Goal: Task Accomplishment & Management: Complete application form

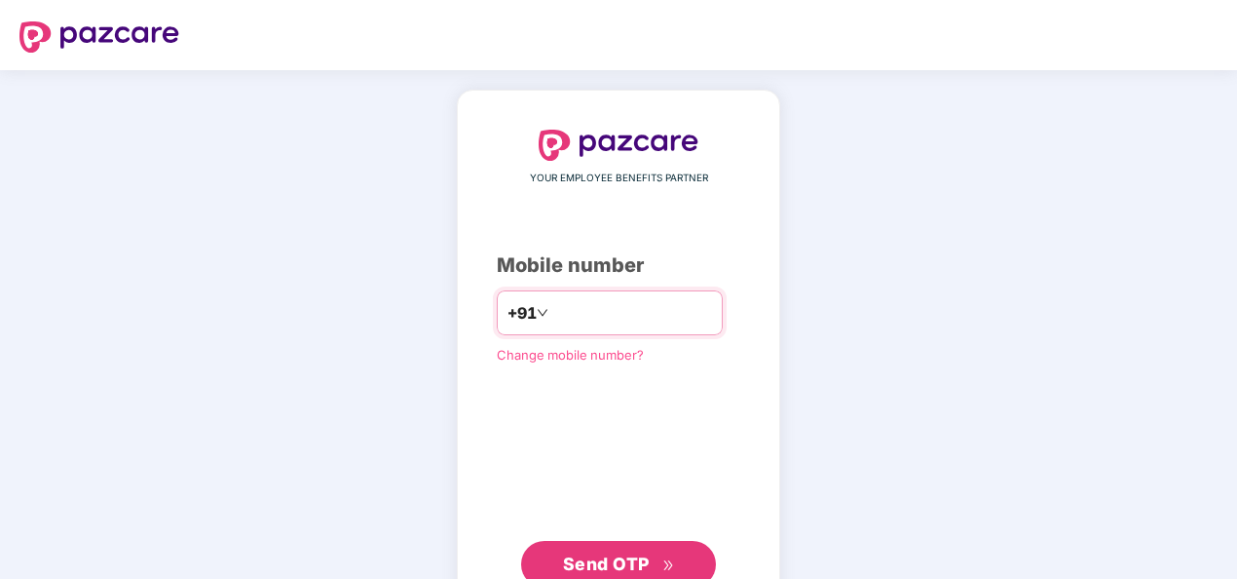
click at [639, 313] on input "number" at bounding box center [632, 312] width 160 height 31
click at [552, 316] on input "**********" at bounding box center [632, 312] width 160 height 31
click at [561, 310] on input "**********" at bounding box center [632, 312] width 160 height 31
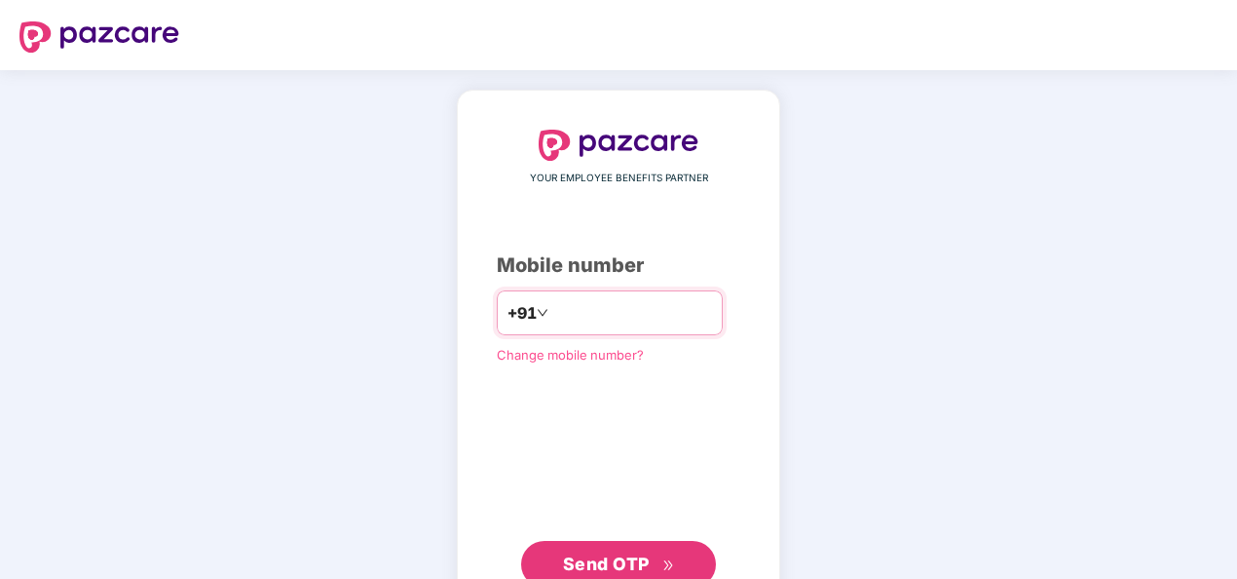
type input "**********"
click at [589, 314] on input "number" at bounding box center [632, 312] width 160 height 31
type input "**********"
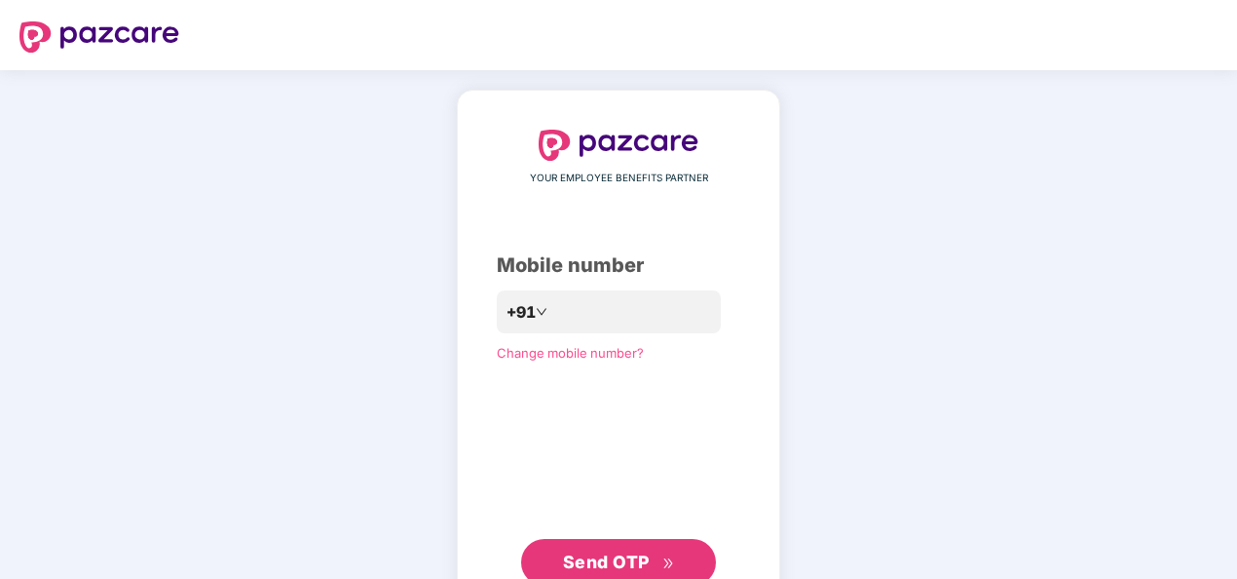
click at [518, 460] on div "**********" at bounding box center [619, 358] width 244 height 456
click at [632, 555] on span "Send OTP" at bounding box center [606, 561] width 87 height 20
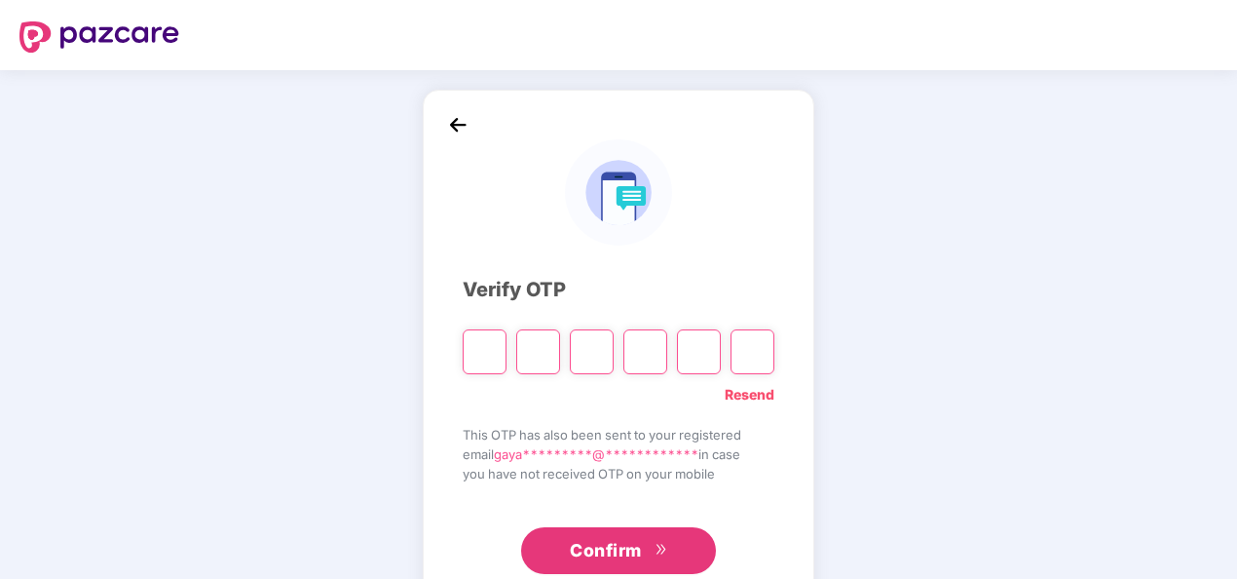
type input "*"
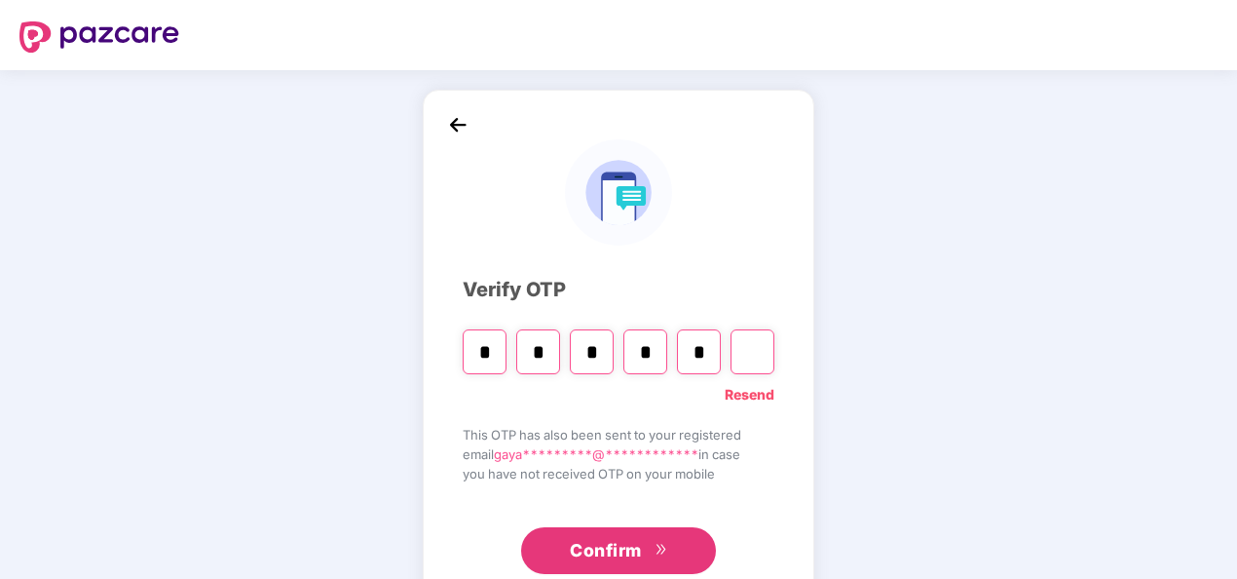
type input "*"
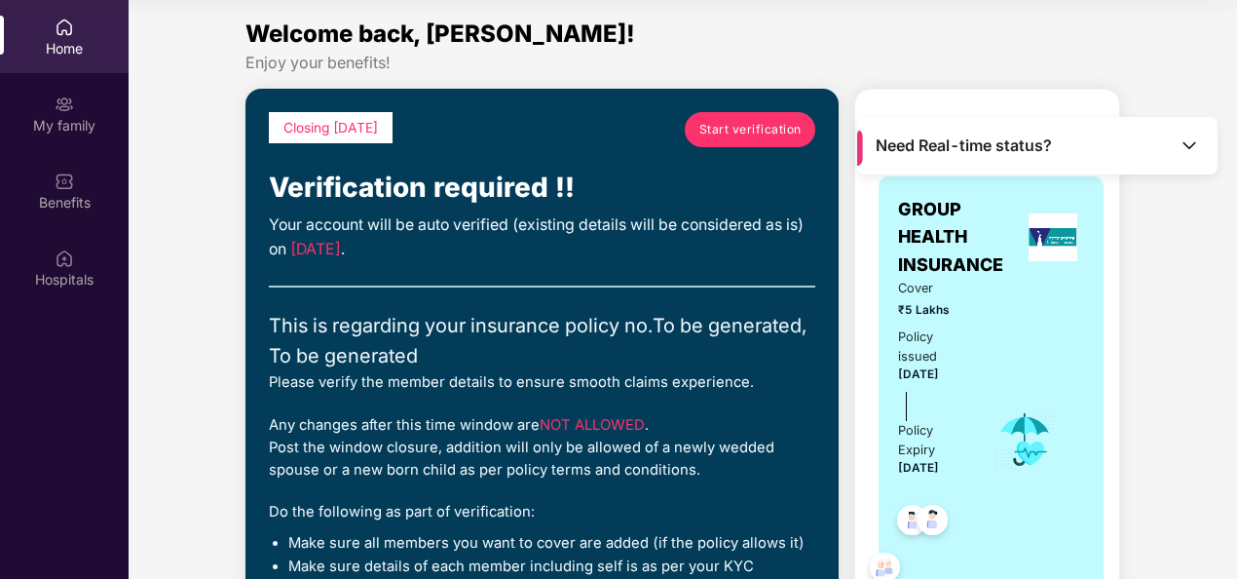
click at [705, 131] on span "Start verification" at bounding box center [751, 129] width 102 height 19
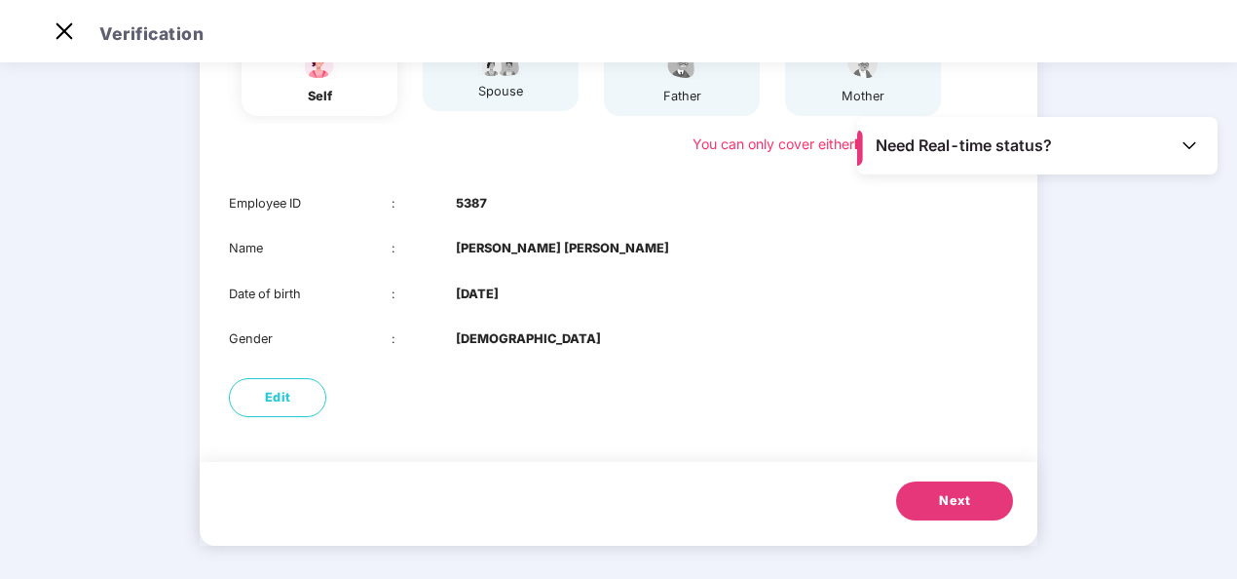
scroll to position [242, 0]
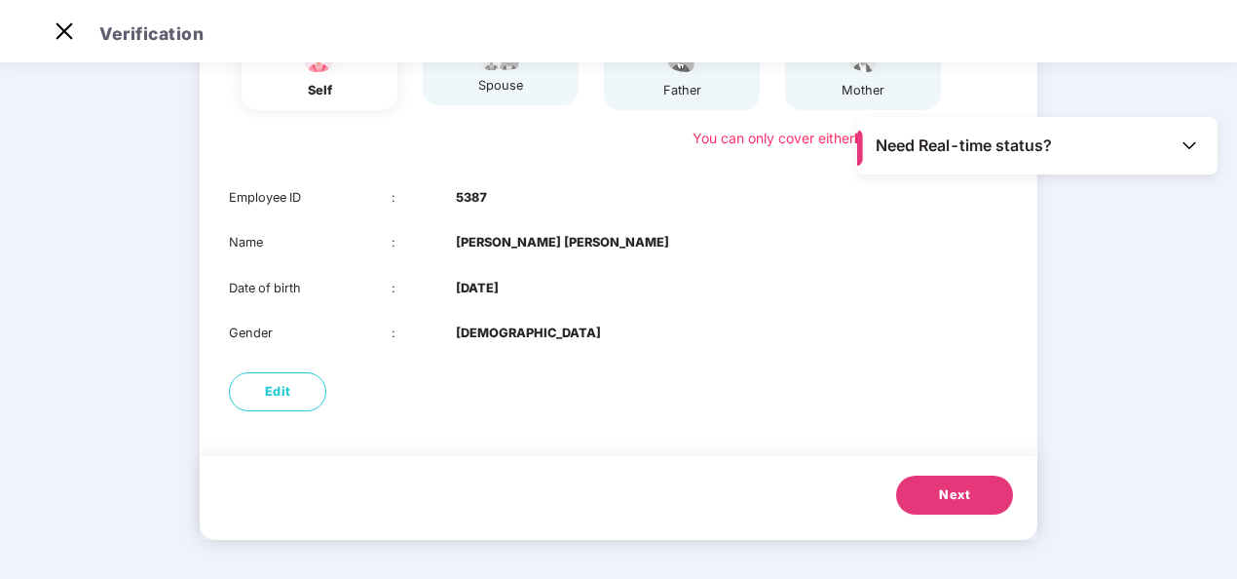
click at [965, 482] on button "Next" at bounding box center [954, 494] width 117 height 39
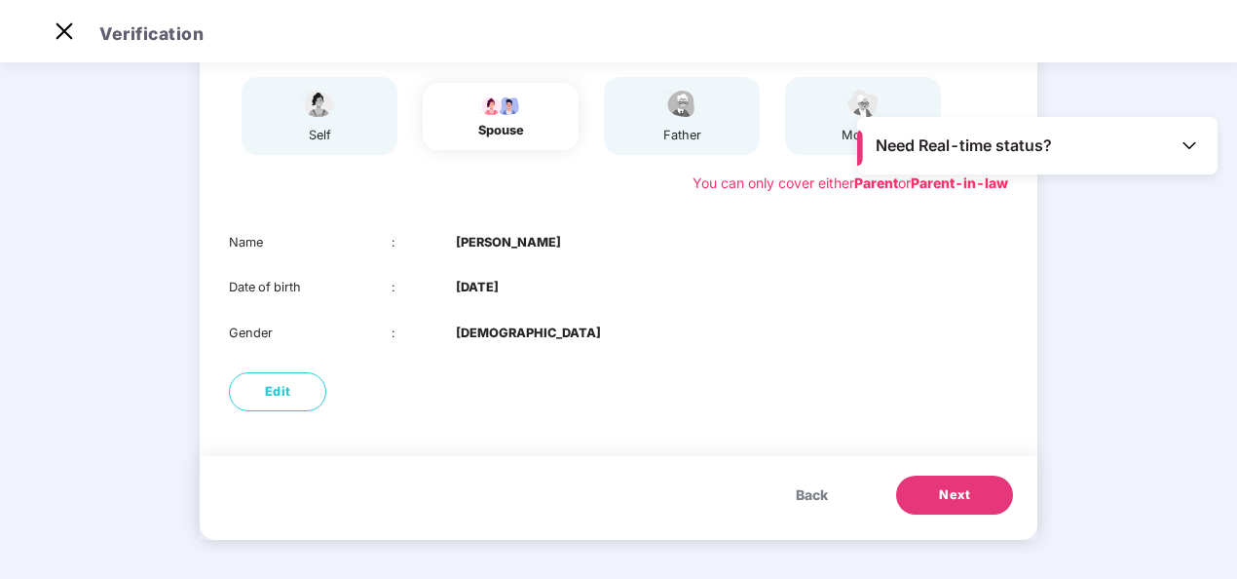
scroll to position [197, 0]
click at [965, 482] on button "Next" at bounding box center [954, 494] width 117 height 39
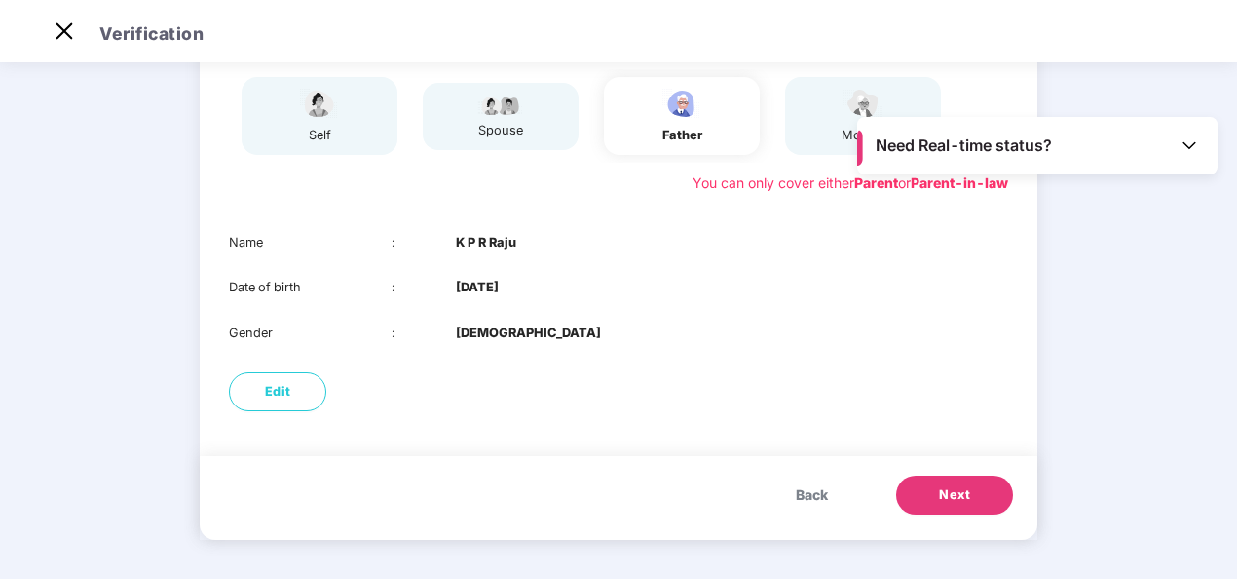
click at [965, 482] on button "Next" at bounding box center [954, 494] width 117 height 39
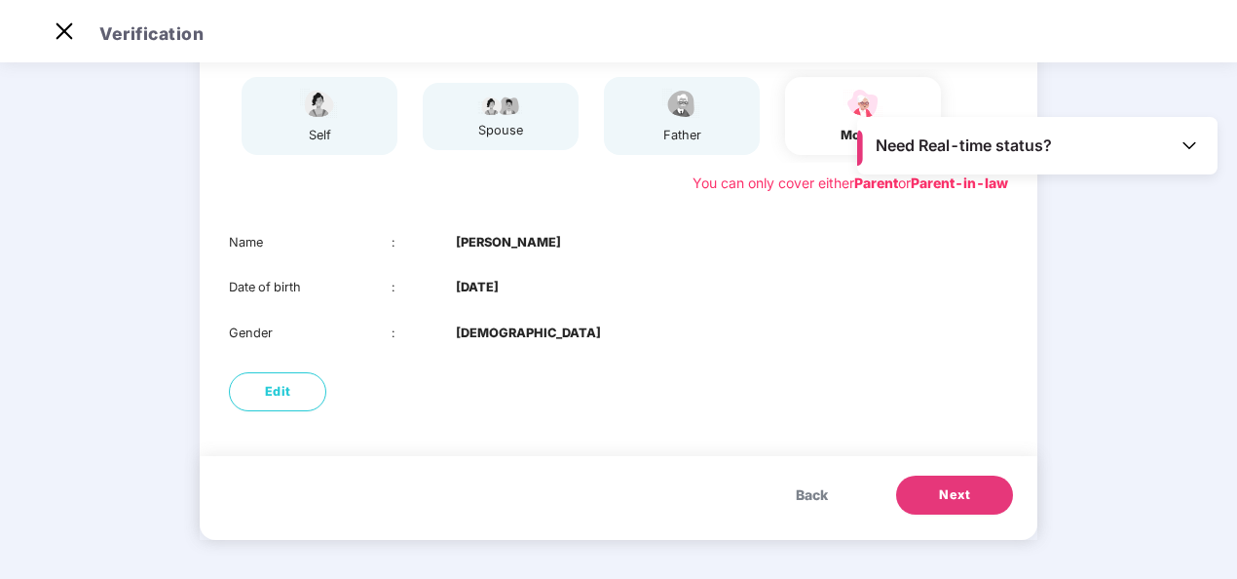
click at [965, 482] on button "Next" at bounding box center [954, 494] width 117 height 39
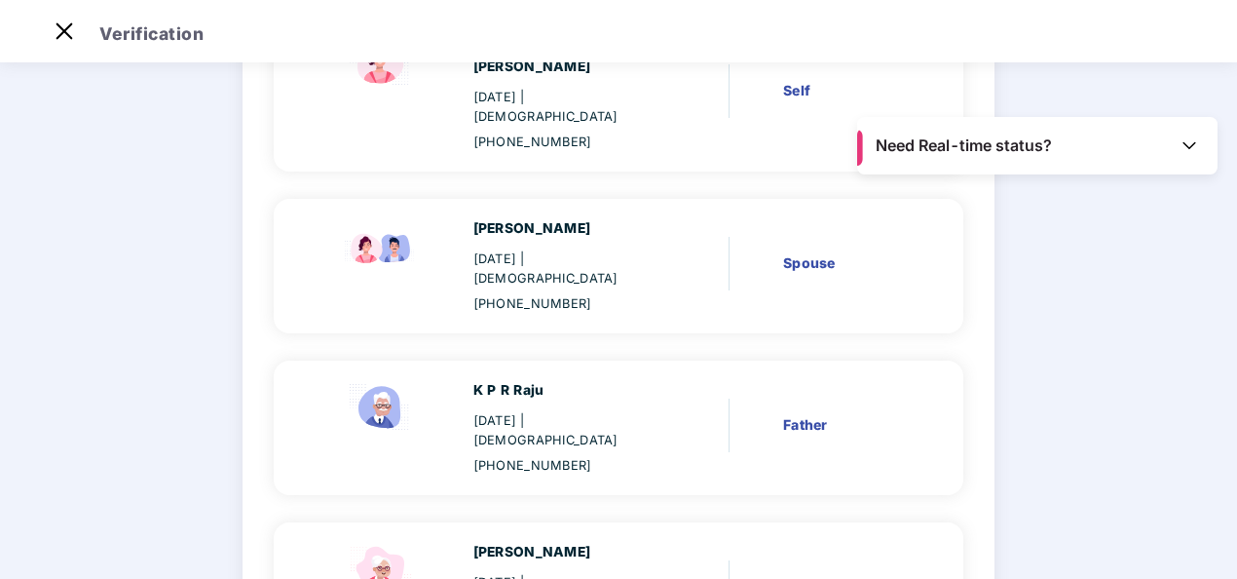
scroll to position [384, 0]
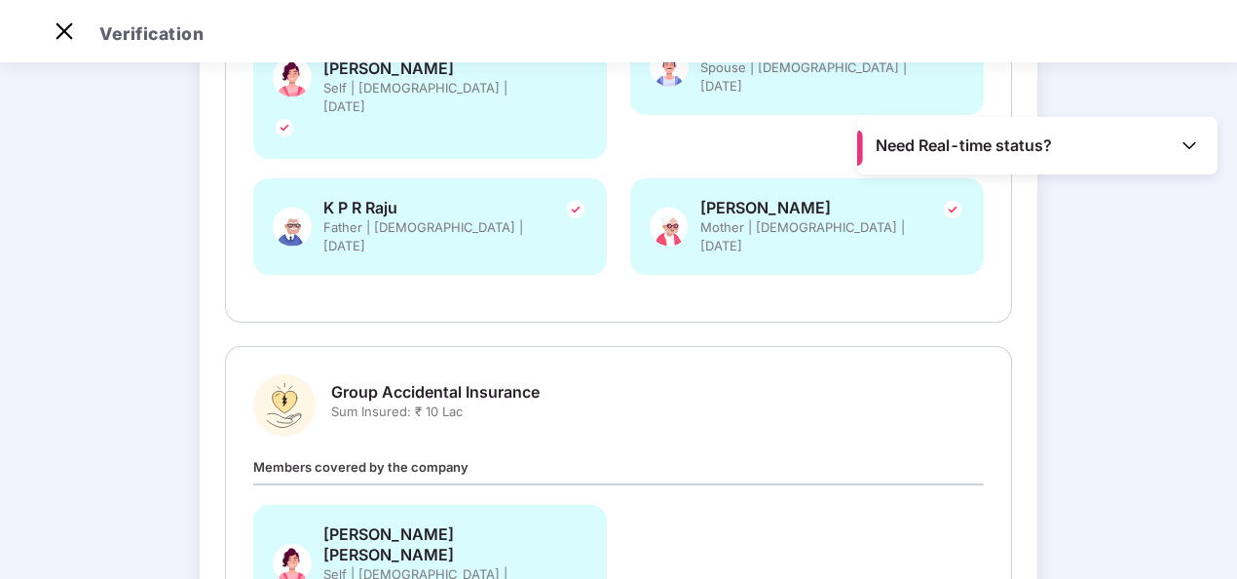
scroll to position [555, 0]
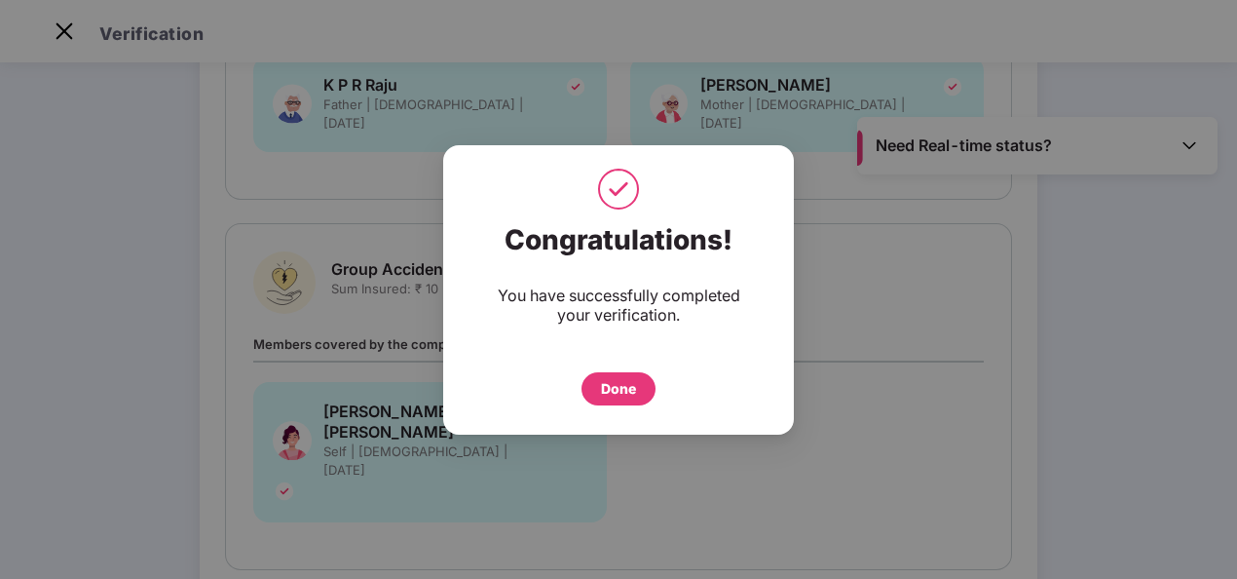
click at [1180, 146] on div "Congratulations! You have successfully completed your verification. Done" at bounding box center [618, 289] width 1237 height 579
click at [624, 384] on div "Done" at bounding box center [618, 388] width 35 height 21
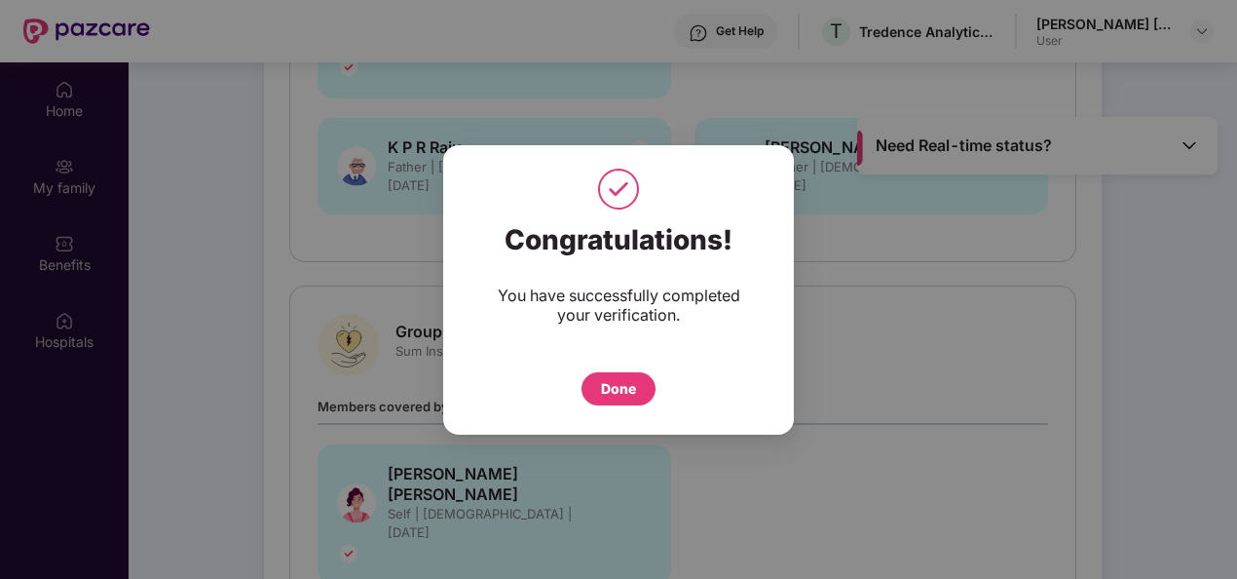
scroll to position [109, 0]
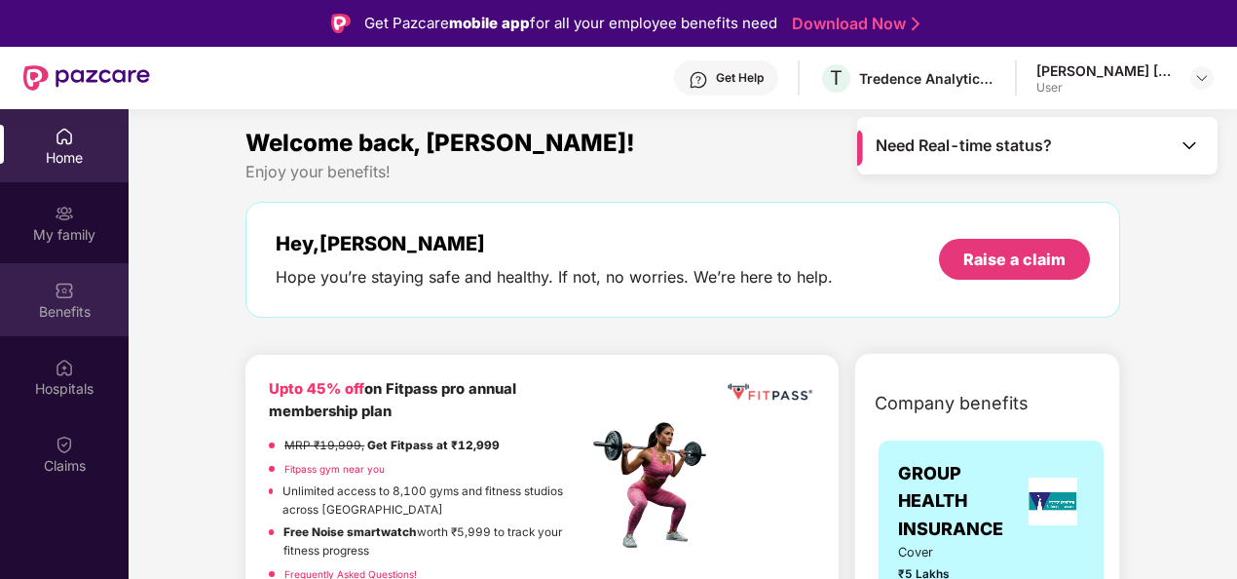
click at [68, 310] on div "Benefits" at bounding box center [64, 311] width 129 height 19
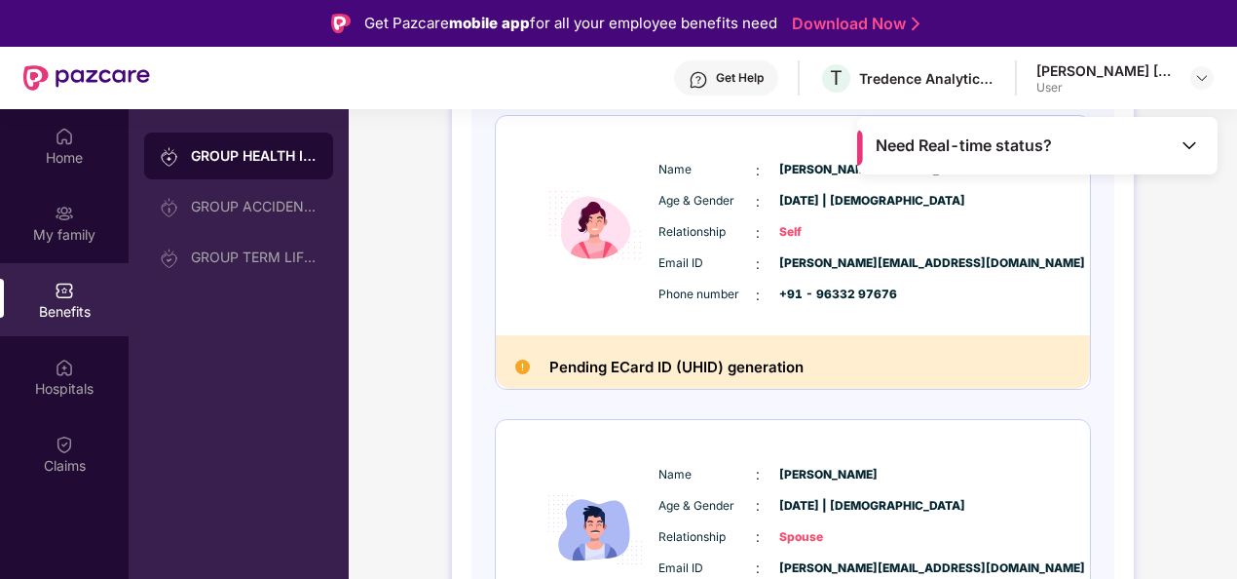
scroll to position [37, 0]
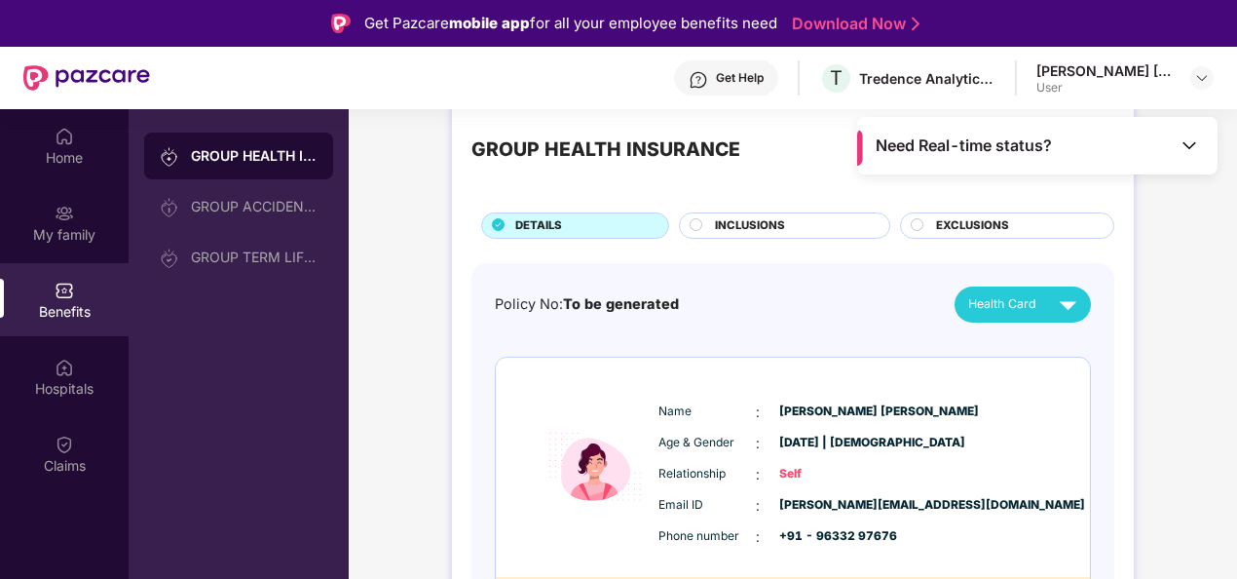
click at [763, 224] on span "INCLUSIONS" at bounding box center [750, 226] width 70 height 18
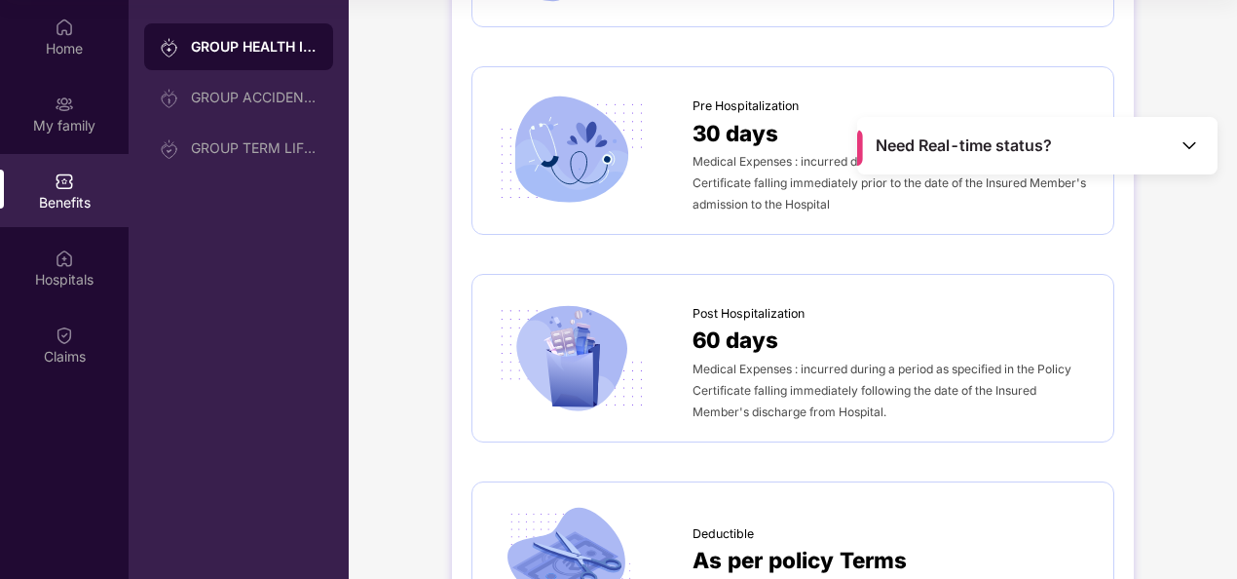
scroll to position [678, 0]
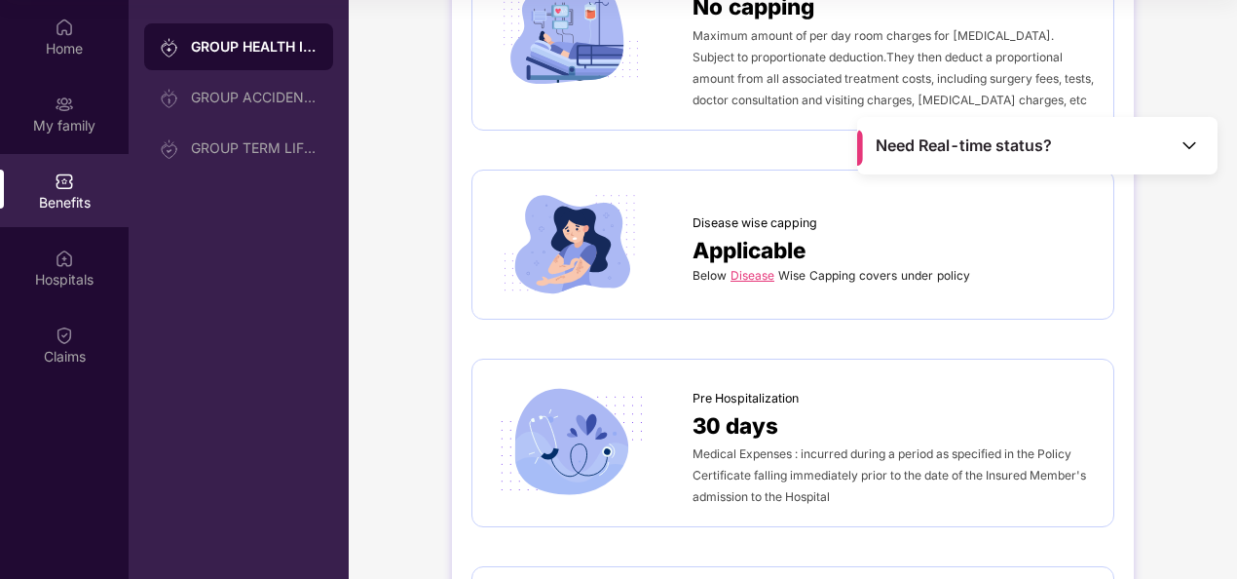
click at [757, 272] on link "Disease" at bounding box center [753, 275] width 44 height 15
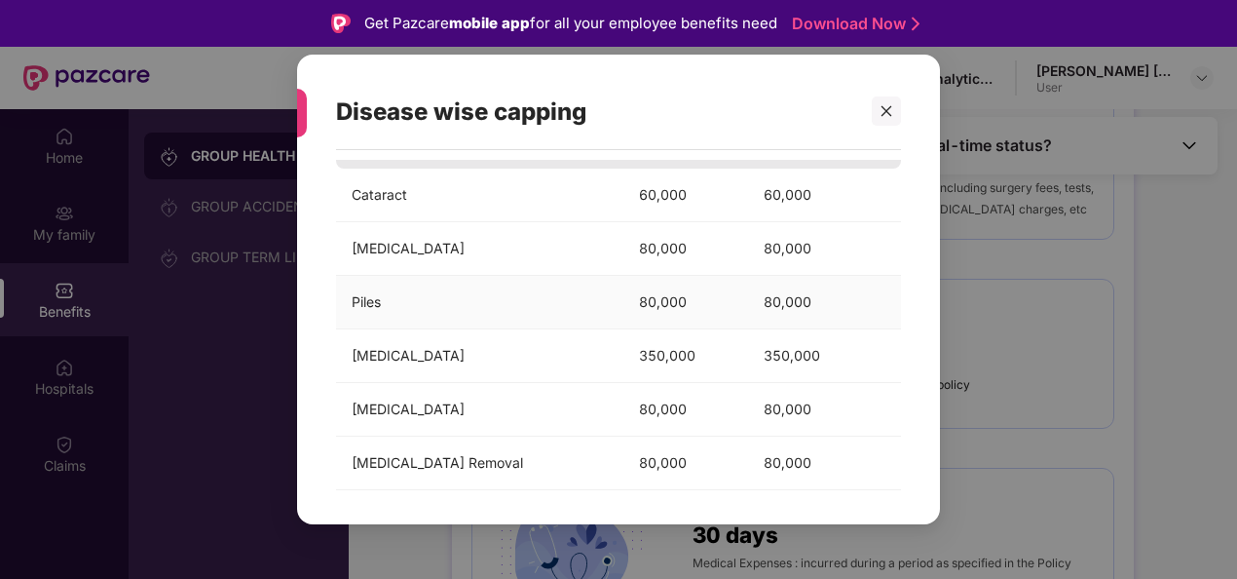
scroll to position [262, 0]
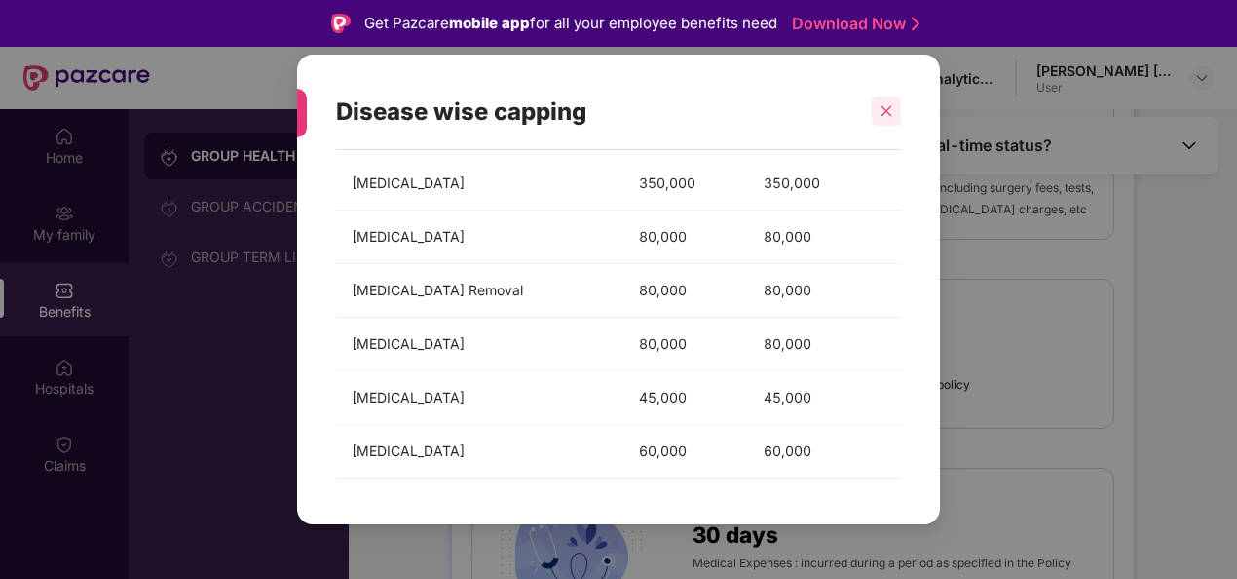
click at [890, 103] on div at bounding box center [886, 110] width 29 height 29
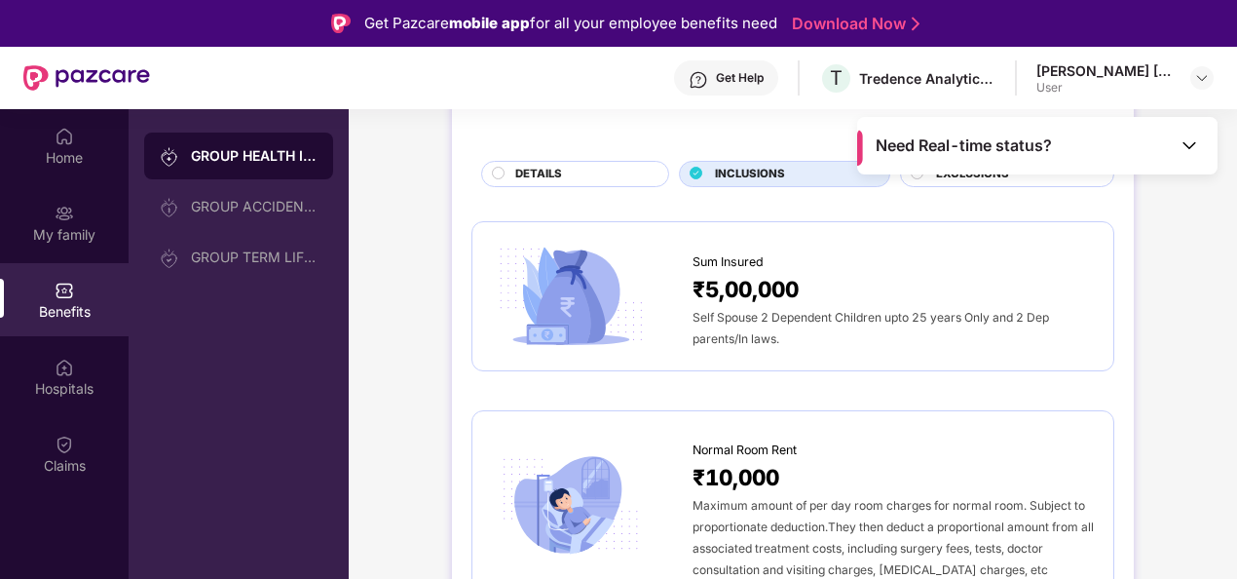
scroll to position [0, 0]
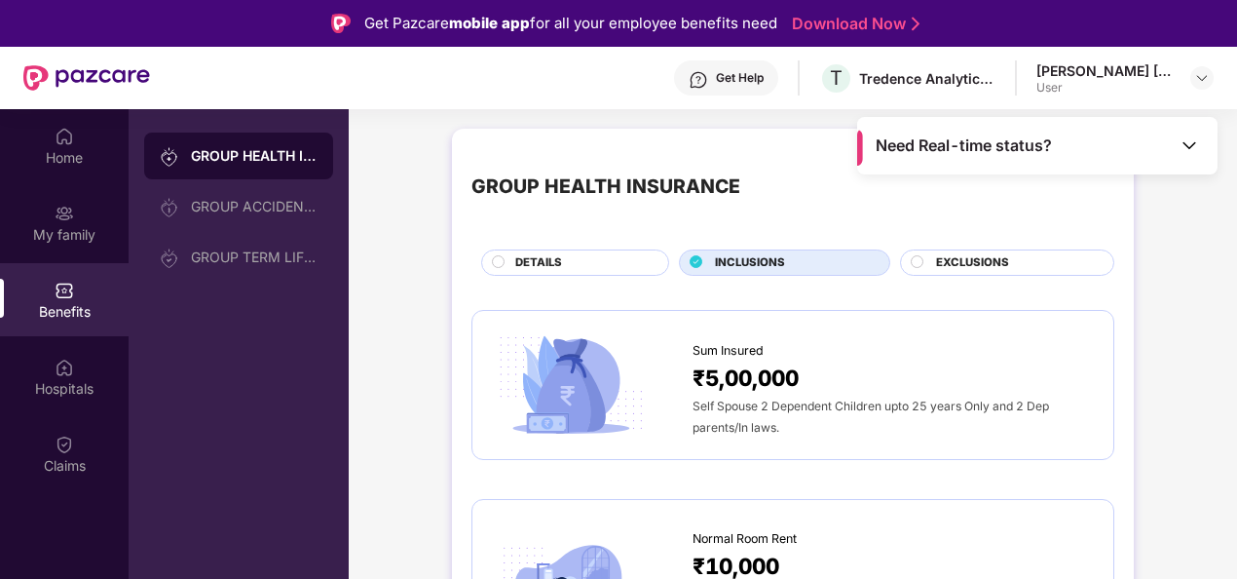
click at [951, 255] on span "EXCLUSIONS" at bounding box center [972, 263] width 73 height 18
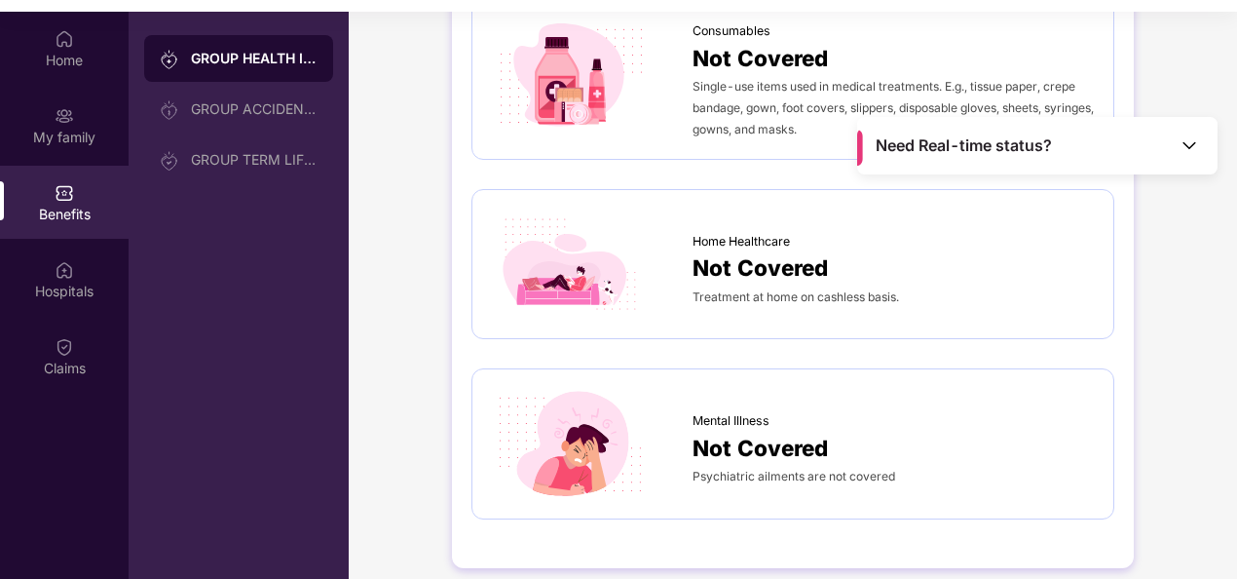
scroll to position [109, 0]
